Goal: Task Accomplishment & Management: Manage account settings

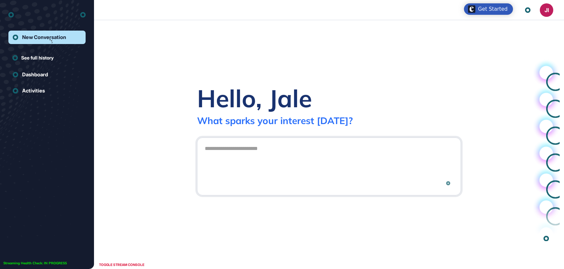
scroll to position [0, 0]
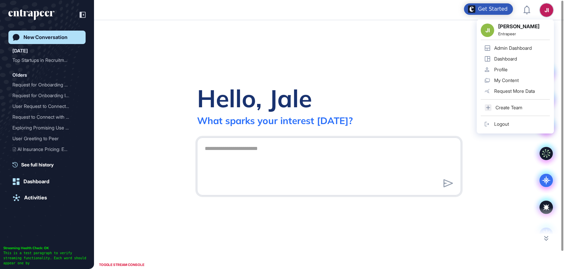
click at [549, 6] on div "JI JI Jale Ipekoglu Entrapeer Admin Dashboard Dashboard Profile My Content Requ…" at bounding box center [546, 9] width 13 height 13
click at [502, 121] on div "Logout" at bounding box center [501, 123] width 15 height 5
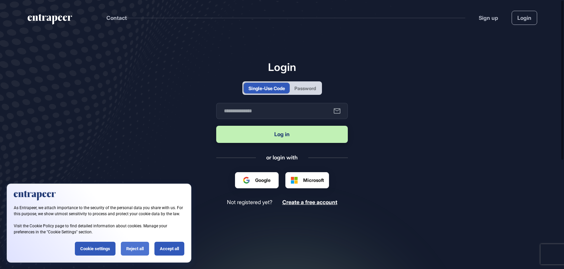
click at [138, 248] on div "Reject all" at bounding box center [135, 249] width 28 height 14
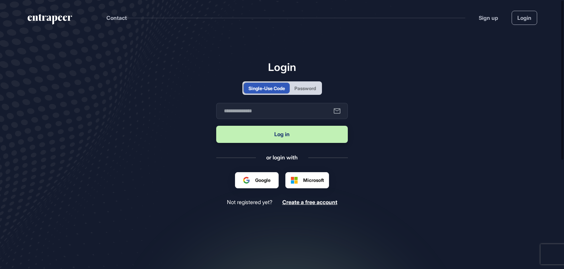
click at [303, 88] on div "Password" at bounding box center [305, 88] width 21 height 7
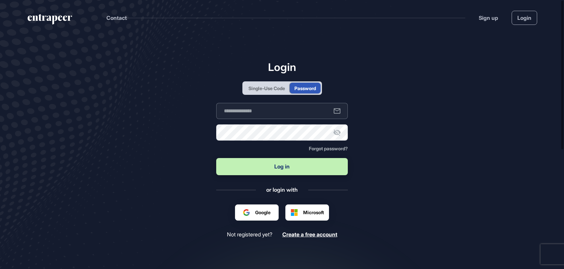
type input "**********"
